Goal: Task Accomplishment & Management: Use online tool/utility

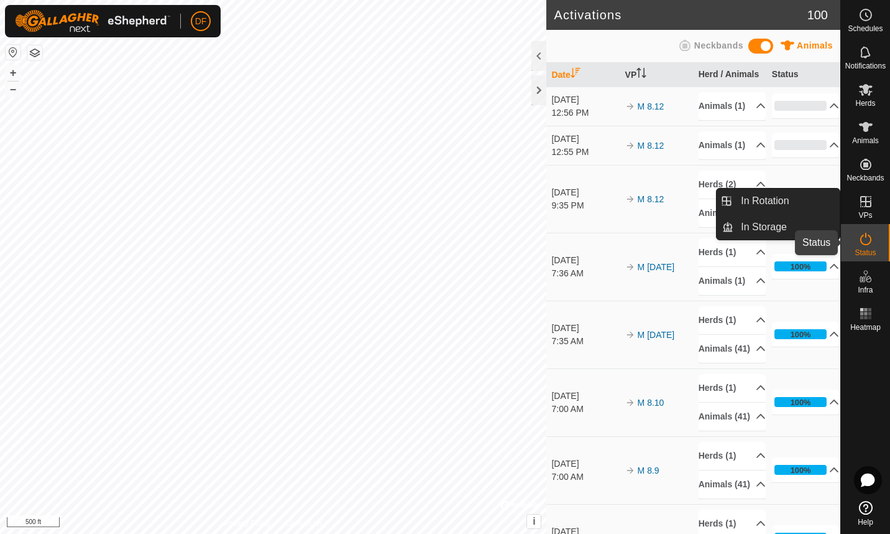
drag, startPoint x: 0, startPoint y: 0, endPoint x: 864, endPoint y: 240, distance: 897.1
click at [864, 240] on icon at bounding box center [866, 238] width 15 height 15
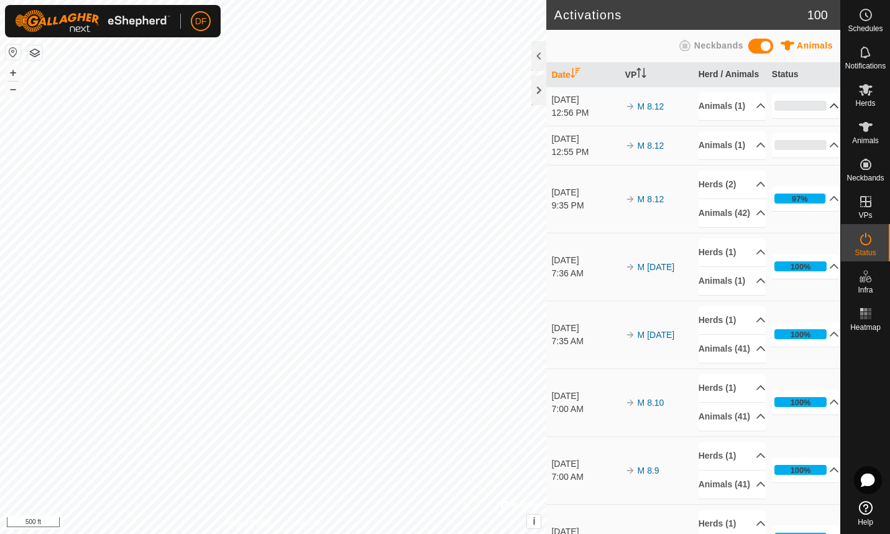
click at [830, 109] on icon at bounding box center [835, 106] width 10 height 10
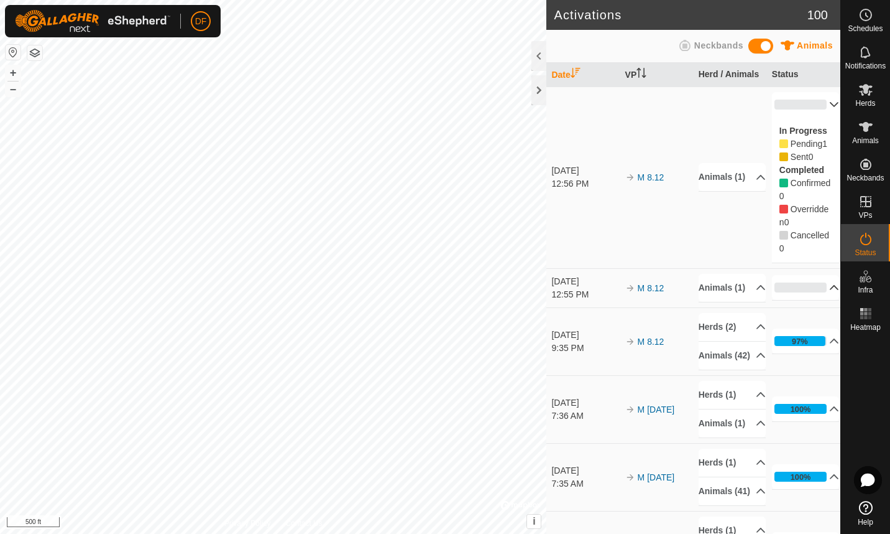
click at [830, 292] on icon at bounding box center [835, 287] width 10 height 10
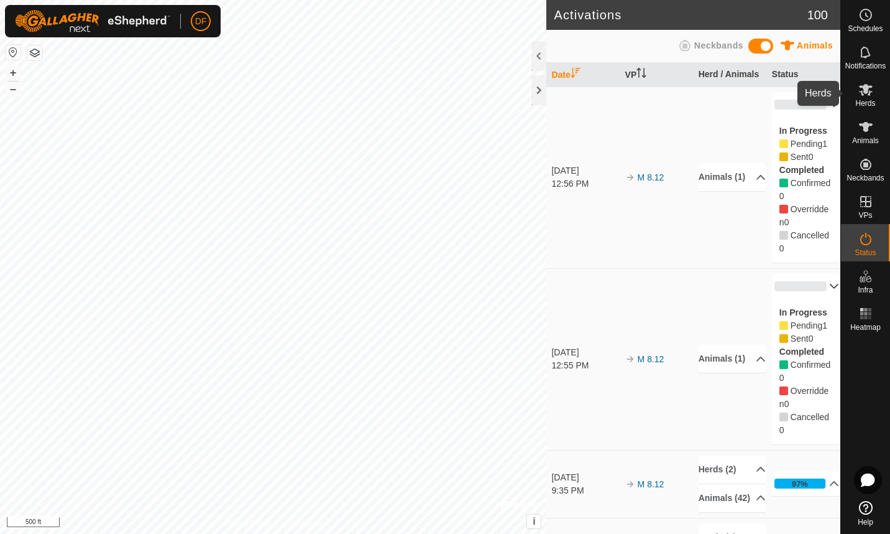
click at [871, 100] on span "Herds" at bounding box center [866, 102] width 20 height 7
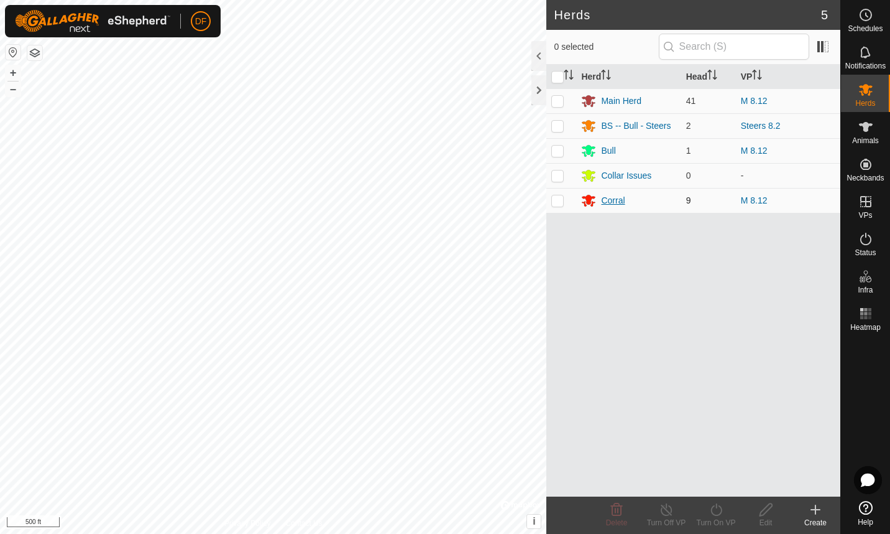
click at [611, 196] on div "Corral" at bounding box center [613, 200] width 24 height 13
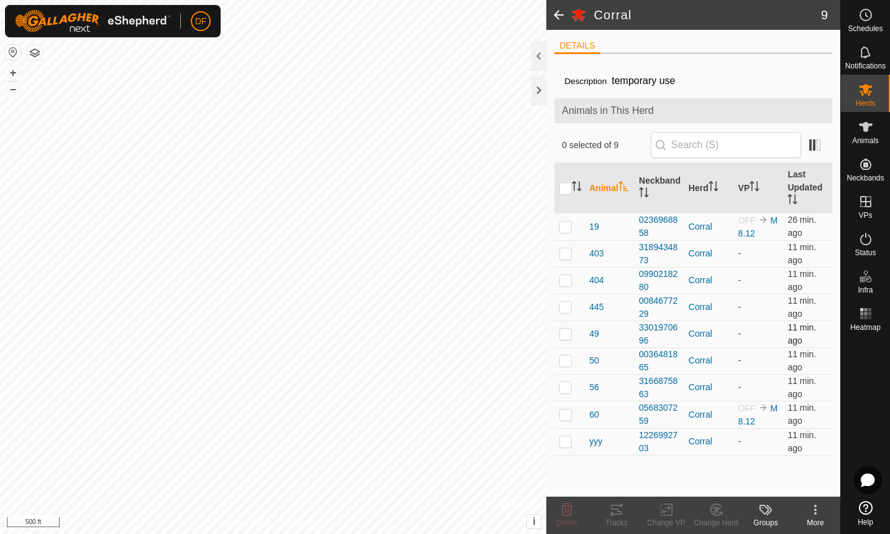
click at [566, 333] on p-checkbox at bounding box center [566, 333] width 12 height 10
checkbox input "true"
click at [547, 60] on div "DETAILS Description temporary use Animals in This Herd 1 selected of 9 Animal N…" at bounding box center [694, 263] width 294 height 466
click at [558, 19] on span at bounding box center [559, 15] width 25 height 30
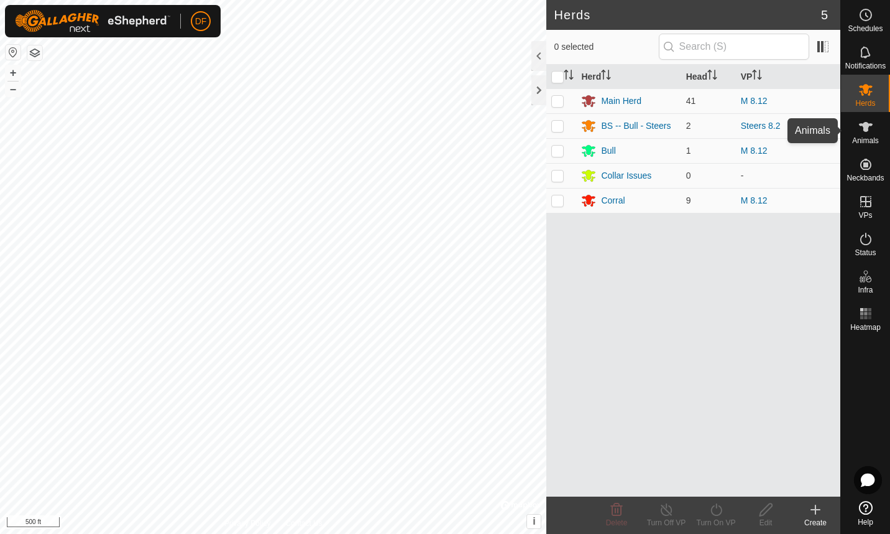
click at [864, 134] on icon at bounding box center [866, 126] width 15 height 15
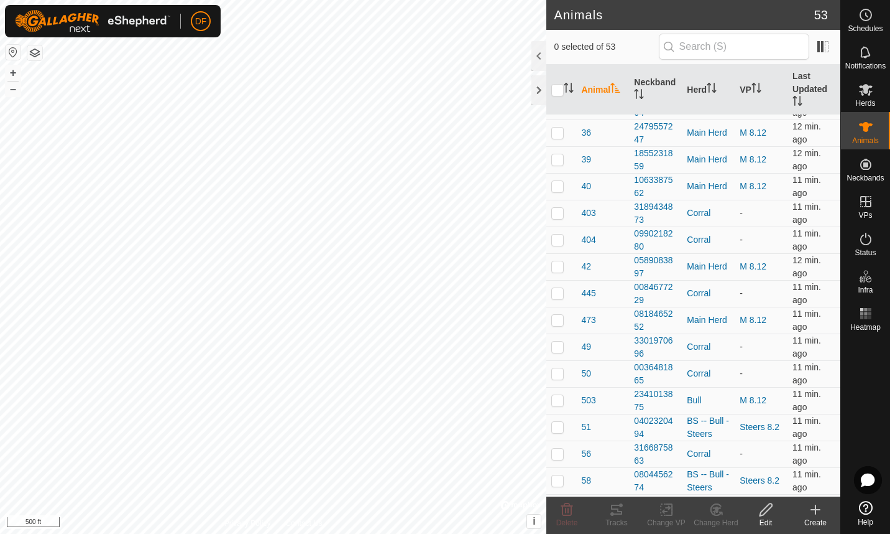
scroll to position [483, 0]
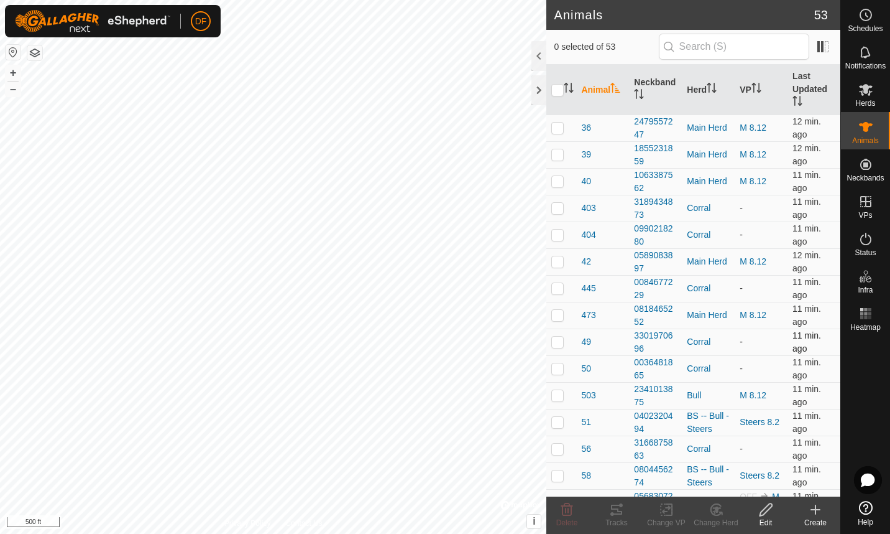
click at [560, 346] on p-checkbox at bounding box center [558, 341] width 12 height 10
checkbox input "true"
click at [668, 510] on icon at bounding box center [667, 509] width 16 height 15
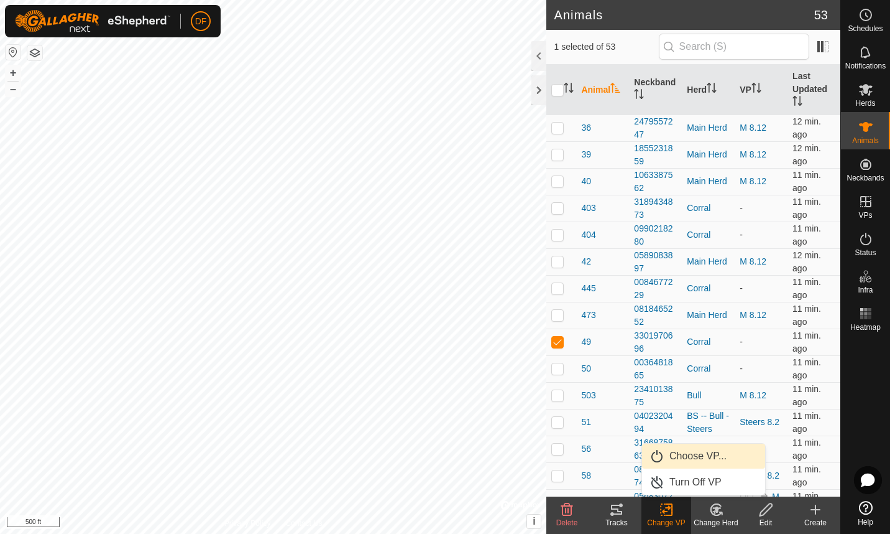
click at [688, 452] on link "Choose VP..." at bounding box center [703, 455] width 123 height 25
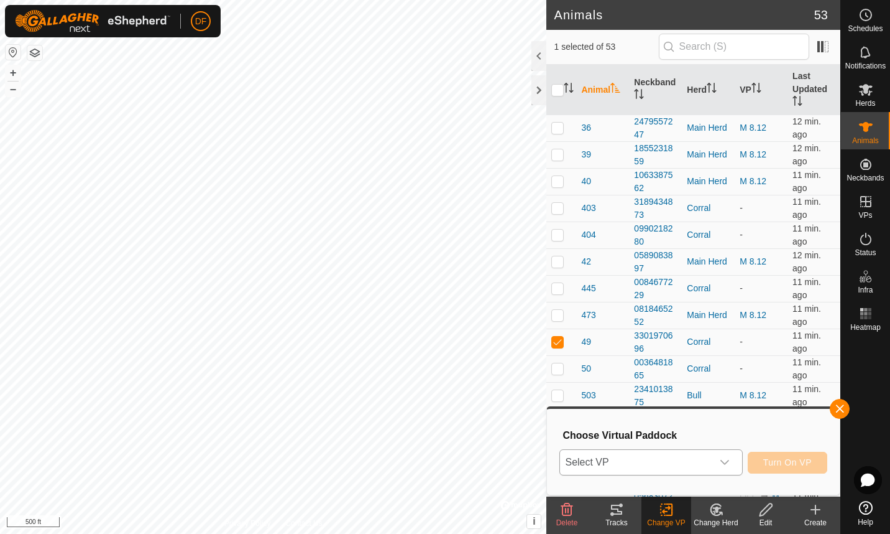
click at [725, 462] on icon "dropdown trigger" at bounding box center [725, 462] width 9 height 5
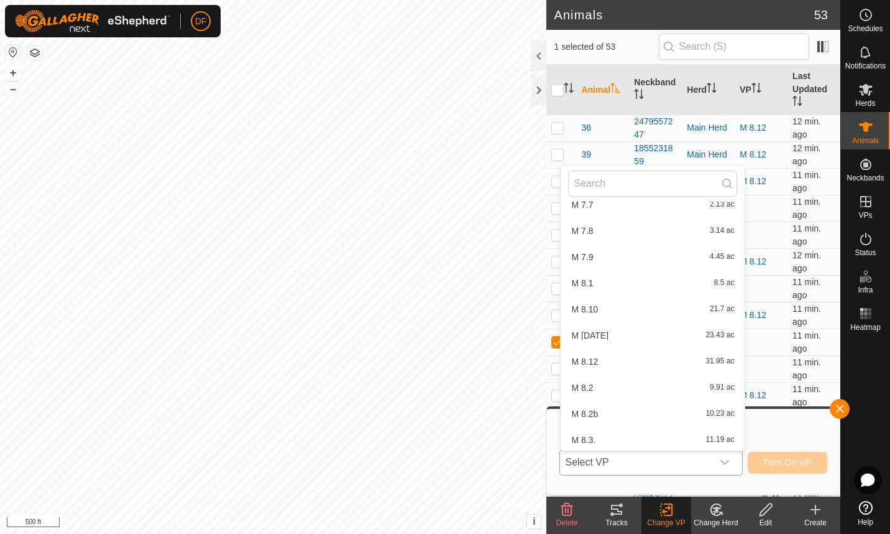
scroll to position [1094, 0]
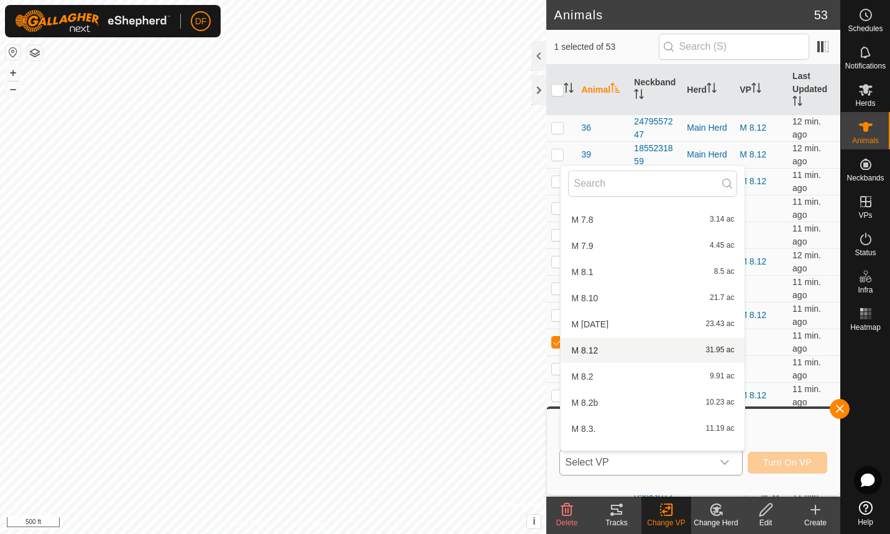
click at [591, 350] on li "M 8.12 31.95 ac" at bounding box center [653, 350] width 184 height 25
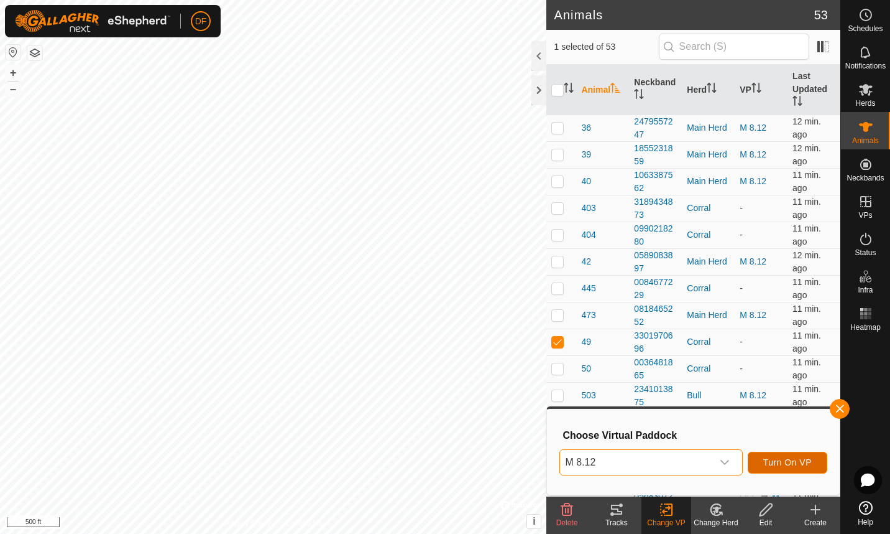
click at [779, 459] on span "Turn On VP" at bounding box center [788, 462] width 49 height 10
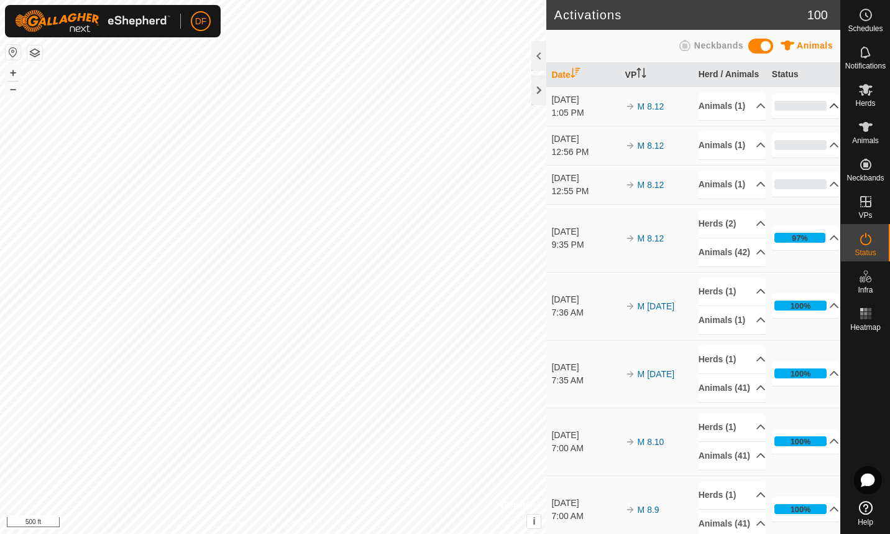
click at [817, 108] on p-accordion-header "0%" at bounding box center [806, 105] width 68 height 25
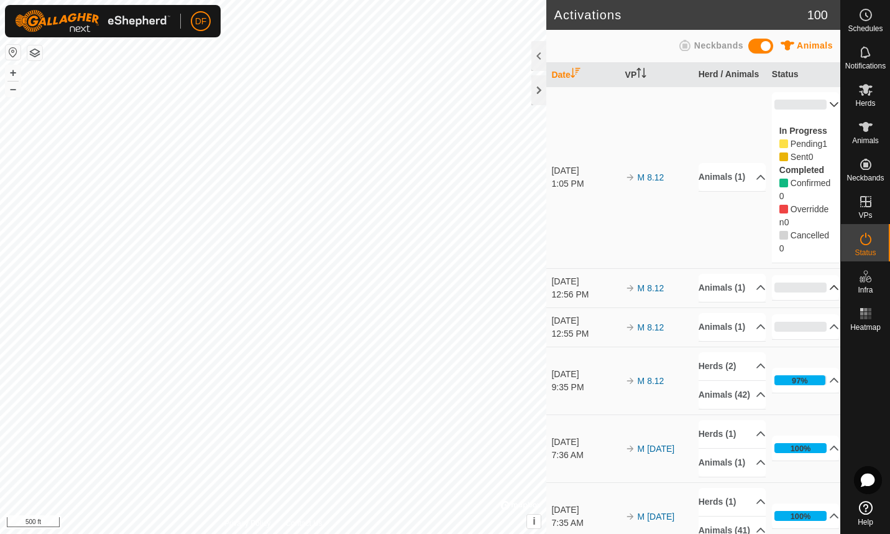
click at [831, 290] on icon at bounding box center [835, 287] width 9 height 5
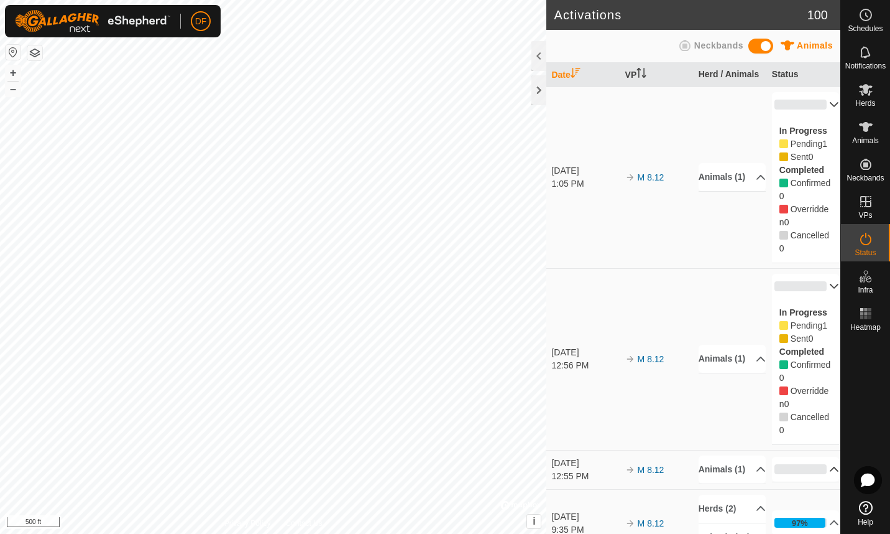
click at [816, 476] on p-accordion-header "0%" at bounding box center [806, 468] width 68 height 25
click at [816, 476] on p-accordion-header "0%" at bounding box center [806, 467] width 68 height 25
click at [816, 284] on p-accordion-header "0%" at bounding box center [806, 286] width 68 height 25
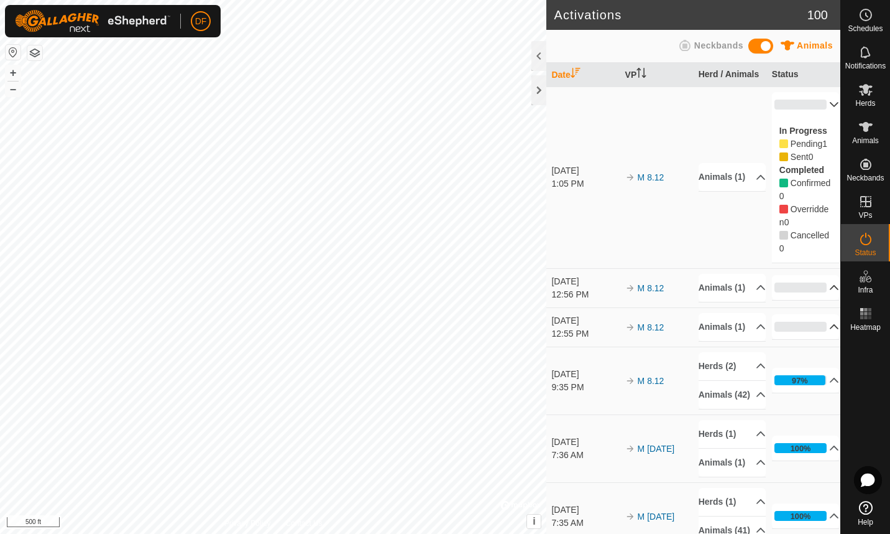
click at [816, 284] on p-accordion-header "0%" at bounding box center [806, 287] width 68 height 25
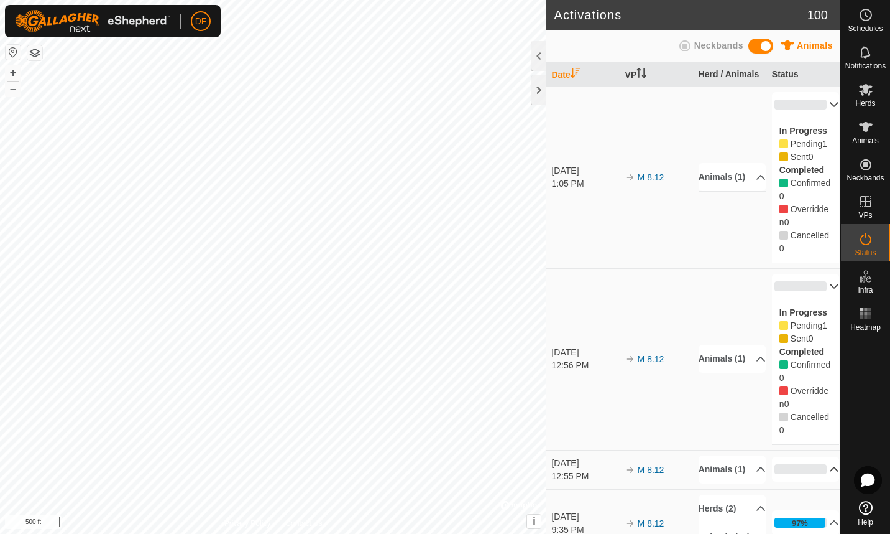
click at [816, 284] on p-accordion-header "0%" at bounding box center [806, 286] width 68 height 25
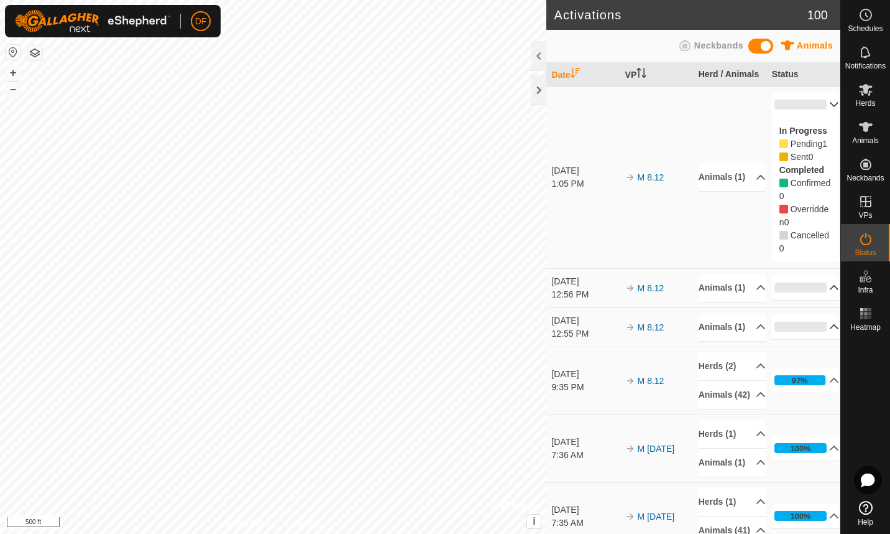
click at [831, 103] on icon at bounding box center [835, 104] width 9 height 5
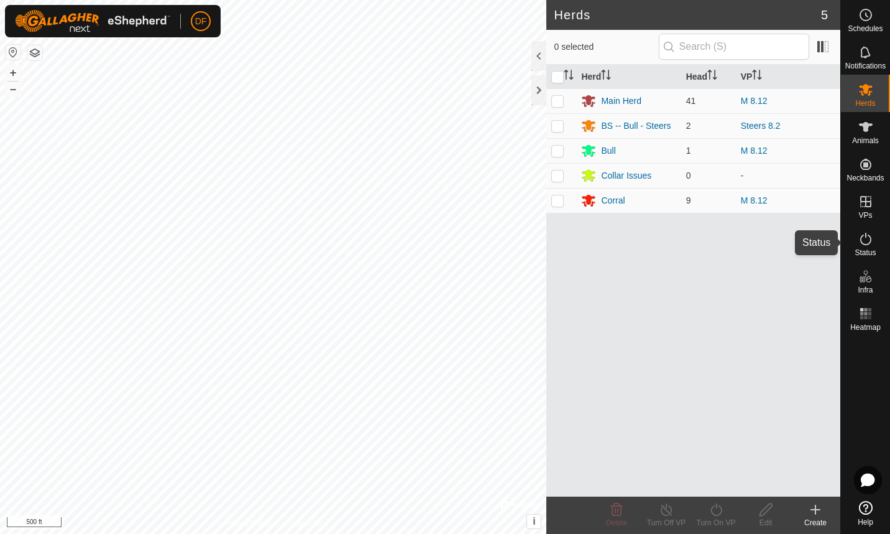
click at [866, 242] on icon at bounding box center [866, 238] width 15 height 15
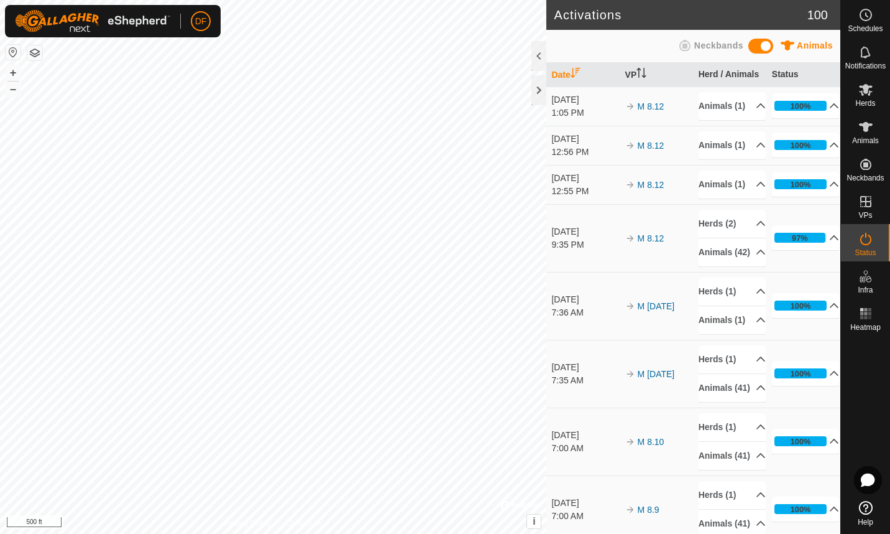
click at [822, 42] on span "Animals" at bounding box center [815, 45] width 36 height 10
click at [821, 43] on span "Animals" at bounding box center [815, 45] width 36 height 10
click at [862, 135] on es-animals-svg-icon at bounding box center [866, 127] width 22 height 20
